Goal: Information Seeking & Learning: Learn about a topic

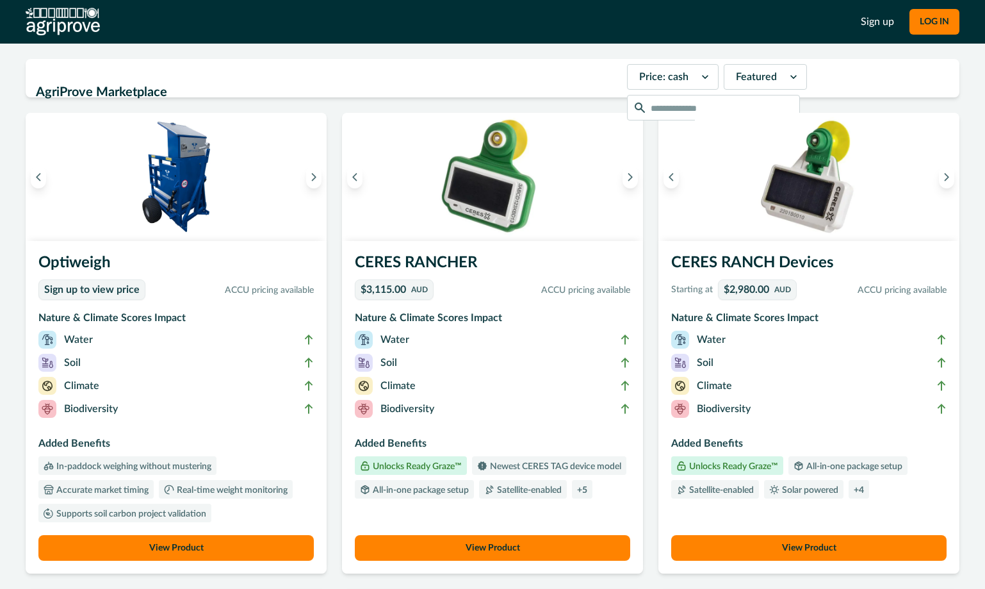
click at [802, 71] on div "Price: cash Featured" at bounding box center [788, 92] width 322 height 56
click at [663, 111] on input "text" at bounding box center [713, 108] width 173 height 26
click at [777, 113] on img at bounding box center [809, 177] width 301 height 128
click at [762, 108] on input "text" at bounding box center [713, 108] width 173 height 26
click at [786, 86] on div "Price: cash Featured" at bounding box center [788, 92] width 322 height 56
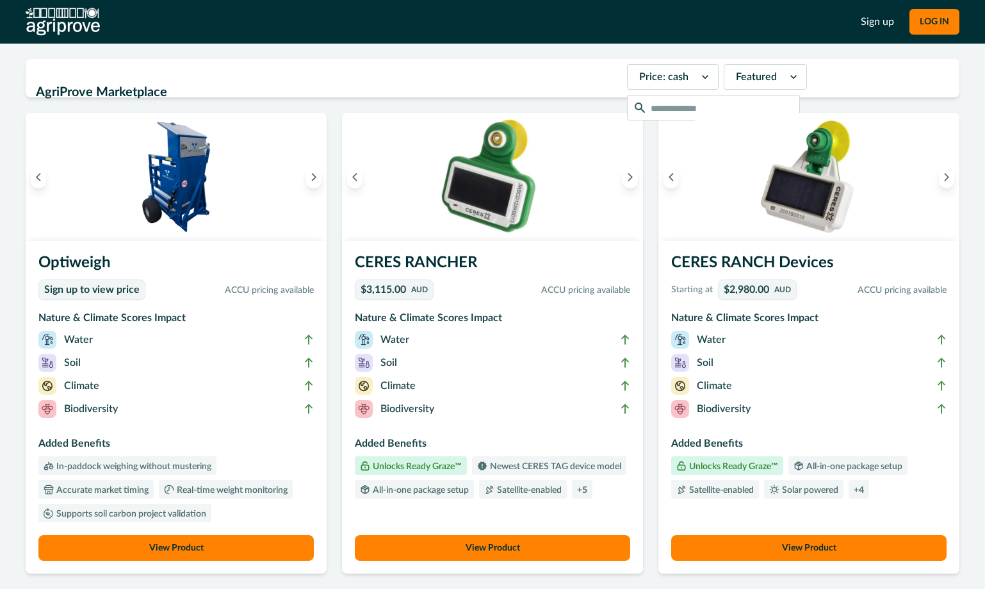
click at [801, 78] on div "Price: cash Featured" at bounding box center [788, 92] width 322 height 56
click at [666, 78] on div "Price: cash" at bounding box center [661, 77] width 67 height 21
click at [549, 78] on div "AgriProve Marketplace Price: cash Featured" at bounding box center [493, 78] width 934 height 38
click at [201, 88] on h2 "AgriProve Marketplace" at bounding box center [328, 92] width 584 height 24
click at [202, 89] on h2 "AgriProve Marketplace" at bounding box center [328, 92] width 584 height 24
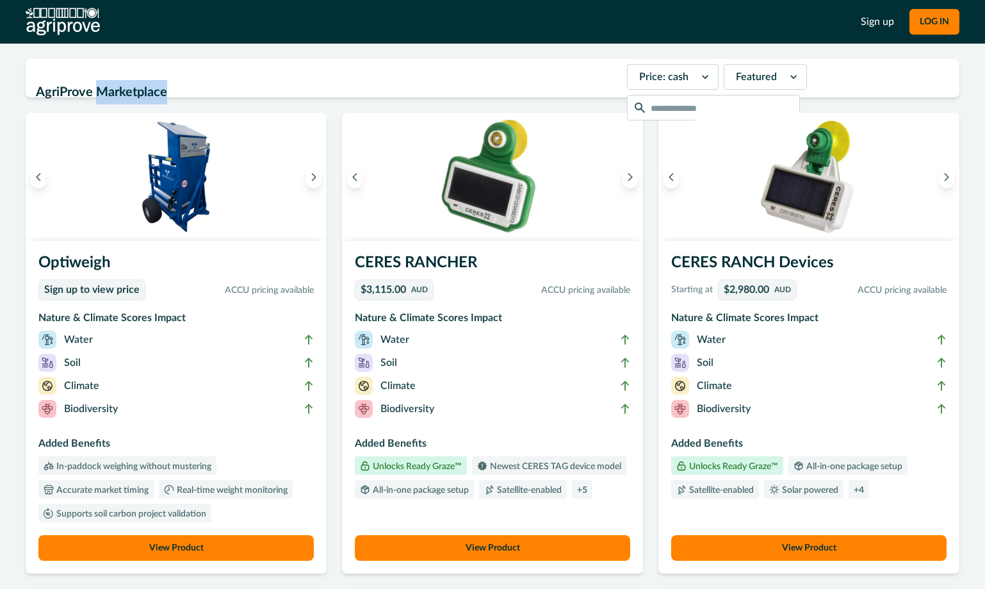
click at [202, 89] on h2 "AgriProve Marketplace" at bounding box center [328, 92] width 584 height 24
click at [873, 81] on div "Price: cash Featured" at bounding box center [788, 92] width 322 height 56
click at [831, 81] on div "Price: cash Featured" at bounding box center [788, 92] width 322 height 56
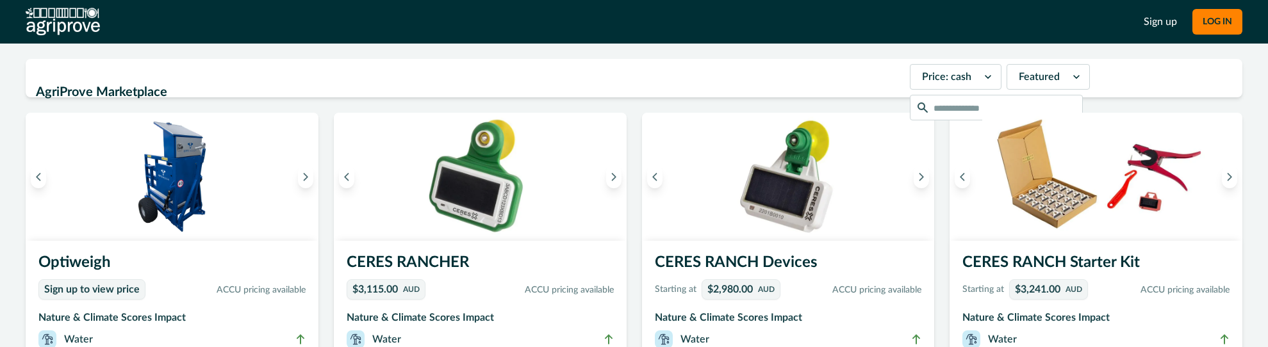
scroll to position [354, 0]
